Goal: Information Seeking & Learning: Learn about a topic

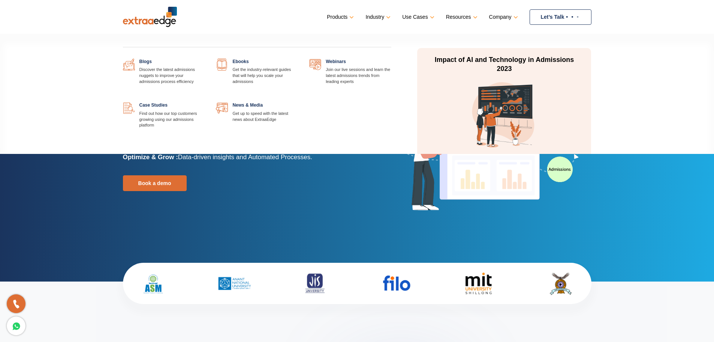
click at [205, 58] on link at bounding box center [205, 58] width 0 height 0
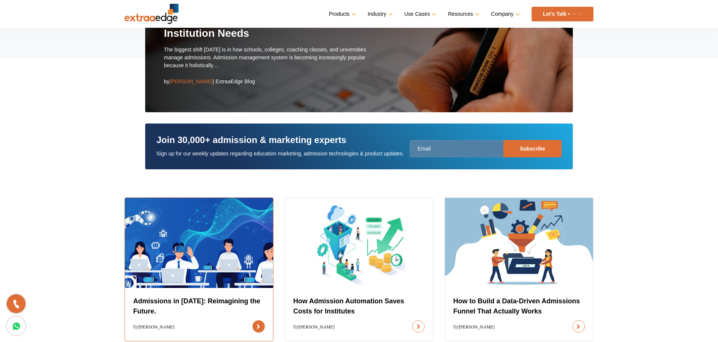
scroll to position [112, 0]
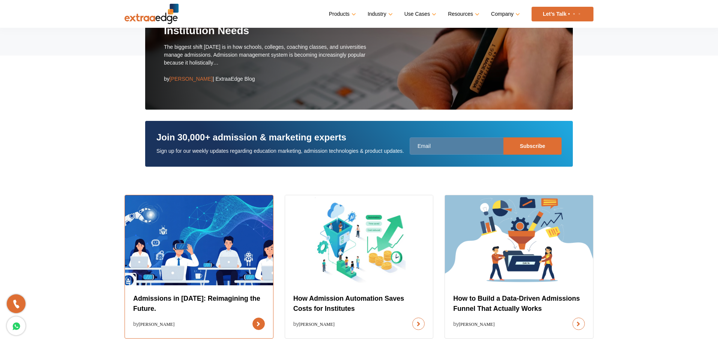
click at [252, 317] on link at bounding box center [258, 323] width 12 height 12
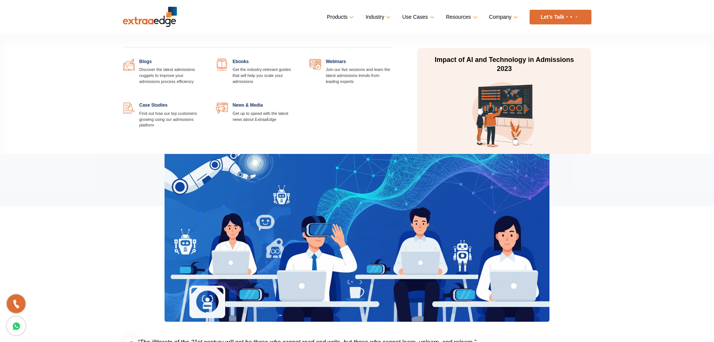
click at [391, 58] on link at bounding box center [391, 58] width 0 height 0
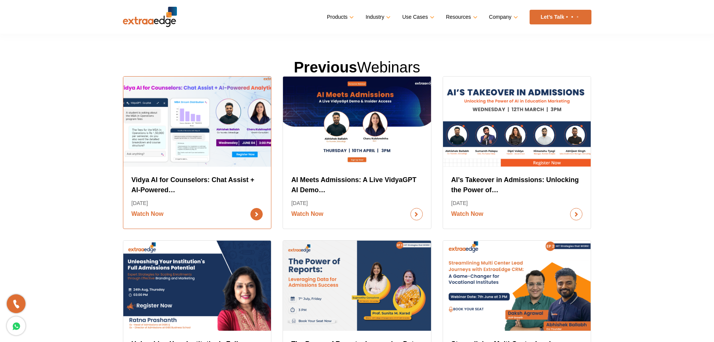
click at [203, 208] on link "Watch Now" at bounding box center [198, 214] width 132 height 12
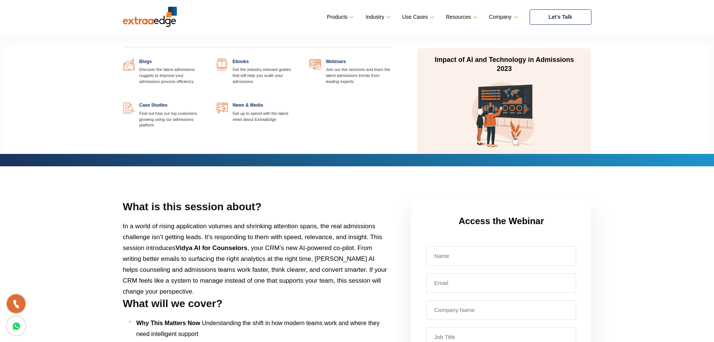
click at [205, 58] on link at bounding box center [205, 58] width 0 height 0
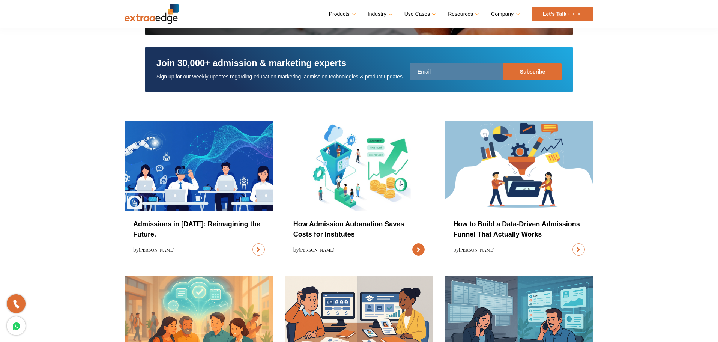
scroll to position [187, 0]
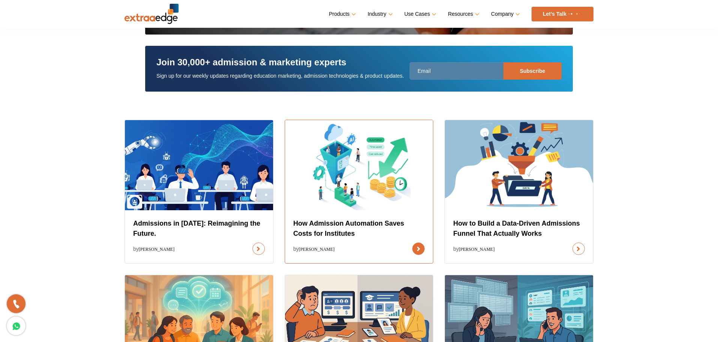
click at [412, 242] on link at bounding box center [418, 248] width 12 height 12
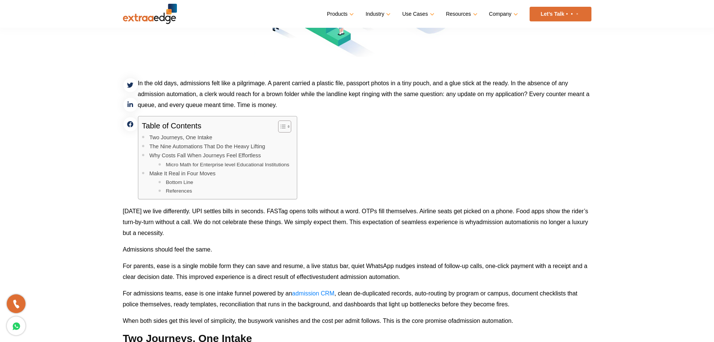
scroll to position [262, 0]
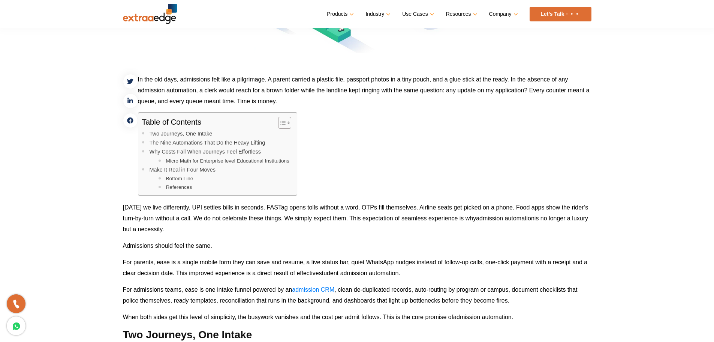
click at [285, 124] on icon "Toggle Table of Content" at bounding box center [282, 122] width 7 height 7
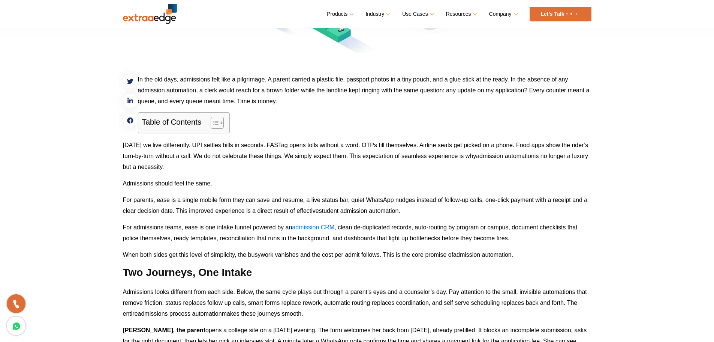
click at [217, 121] on icon "Toggle Table of Content" at bounding box center [215, 122] width 7 height 7
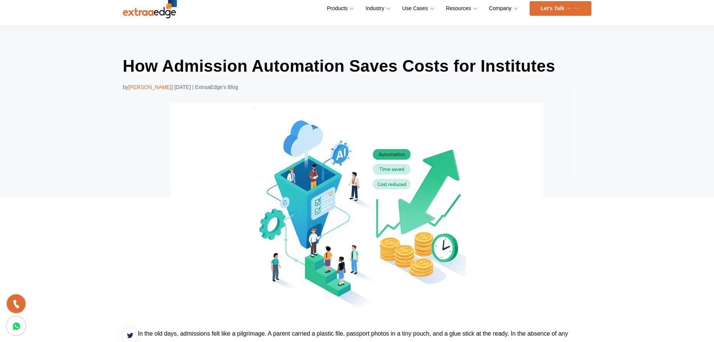
scroll to position [0, 0]
